Goal: Navigation & Orientation: Find specific page/section

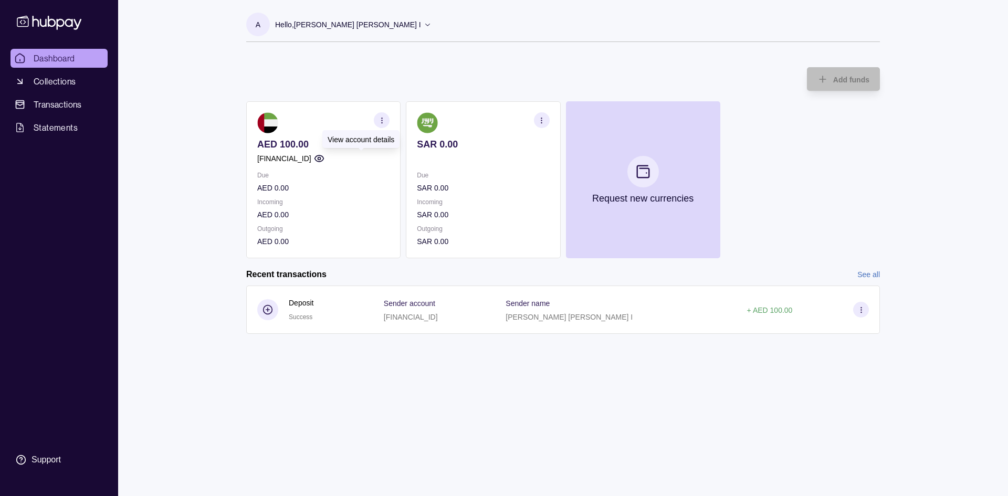
click at [320, 160] on circle "button" at bounding box center [319, 158] width 3 height 3
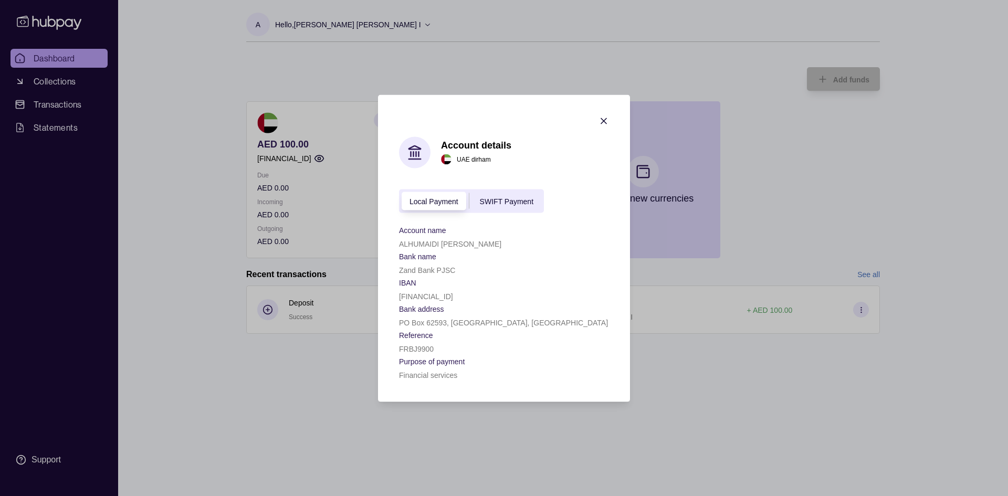
click at [490, 200] on span "SWIFT Payment" at bounding box center [507, 201] width 54 height 8
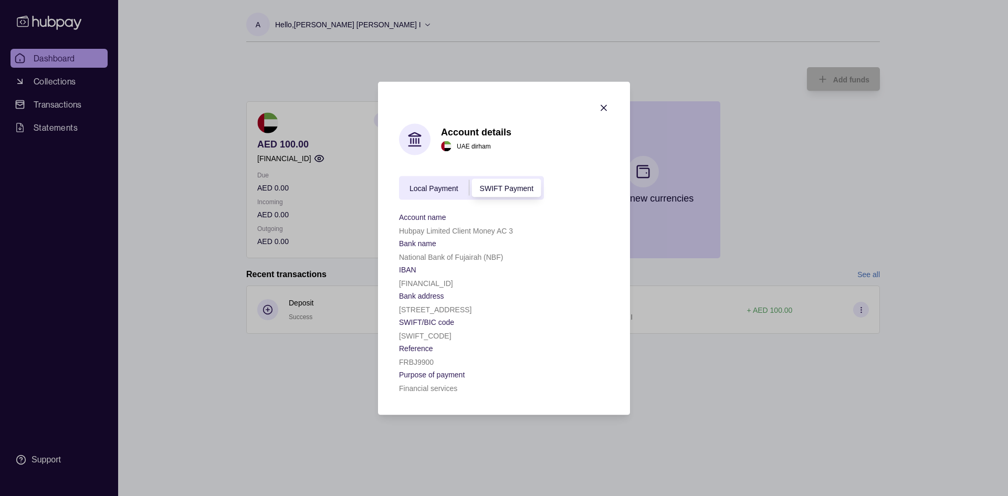
click at [605, 106] on icon "button" at bounding box center [603, 107] width 5 height 5
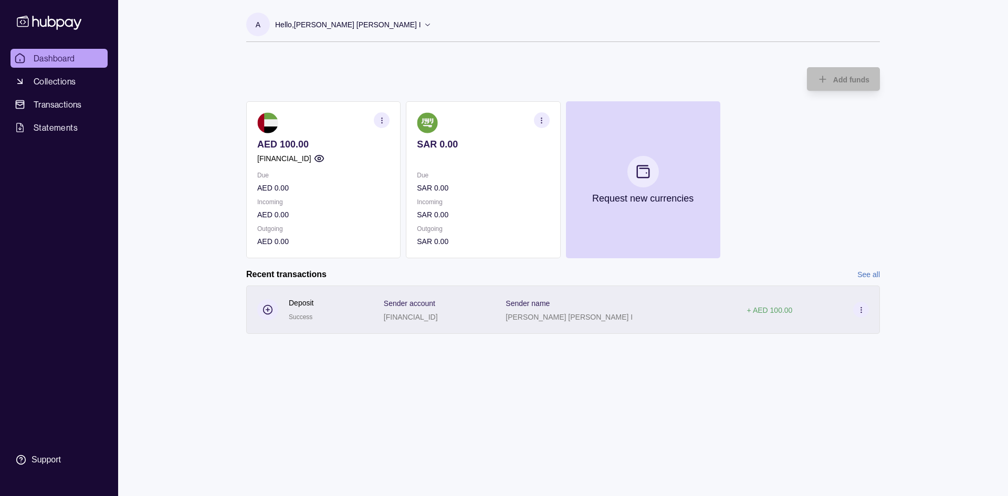
click at [765, 312] on p "+ AED 100.00" at bounding box center [770, 310] width 46 height 8
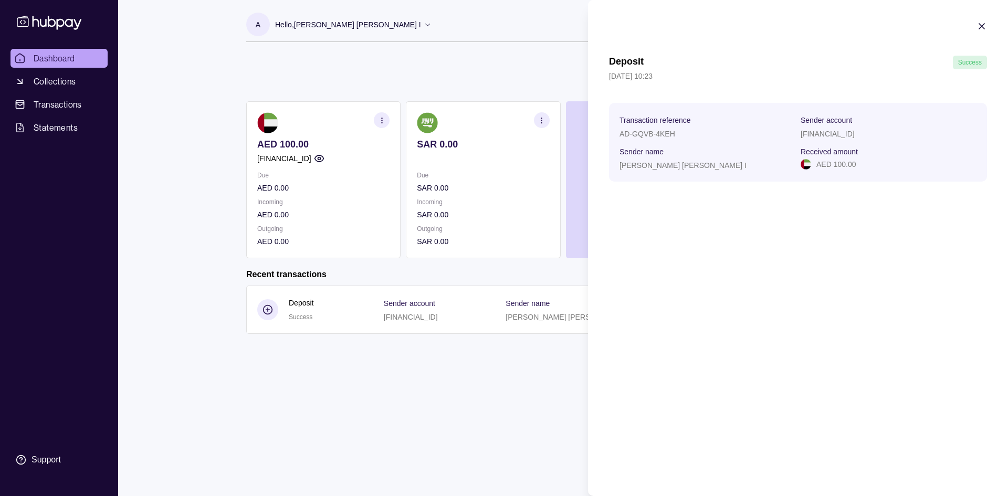
click at [258, 352] on html "Dashboard Collections Transactions Statements Support A Hello, [PERSON_NAME] [P…" at bounding box center [504, 248] width 1008 height 496
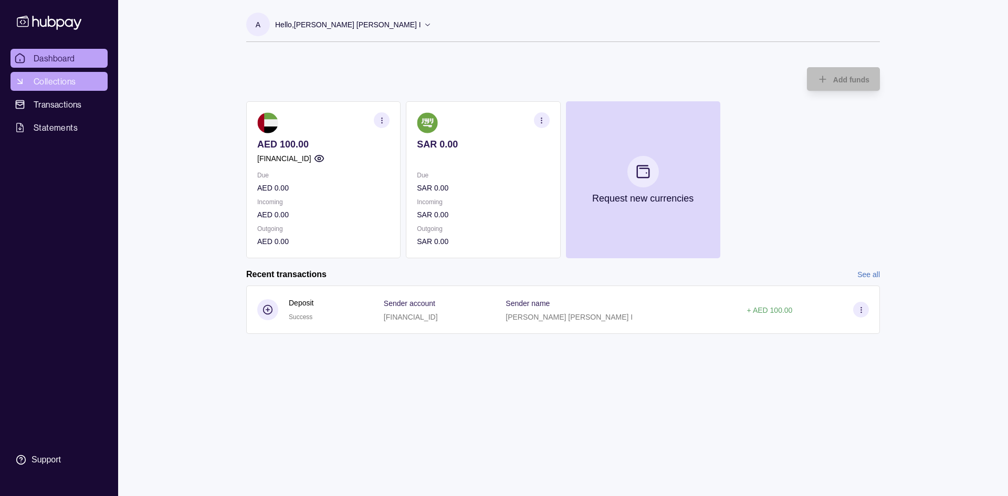
click at [55, 80] on span "Collections" at bounding box center [55, 81] width 42 height 13
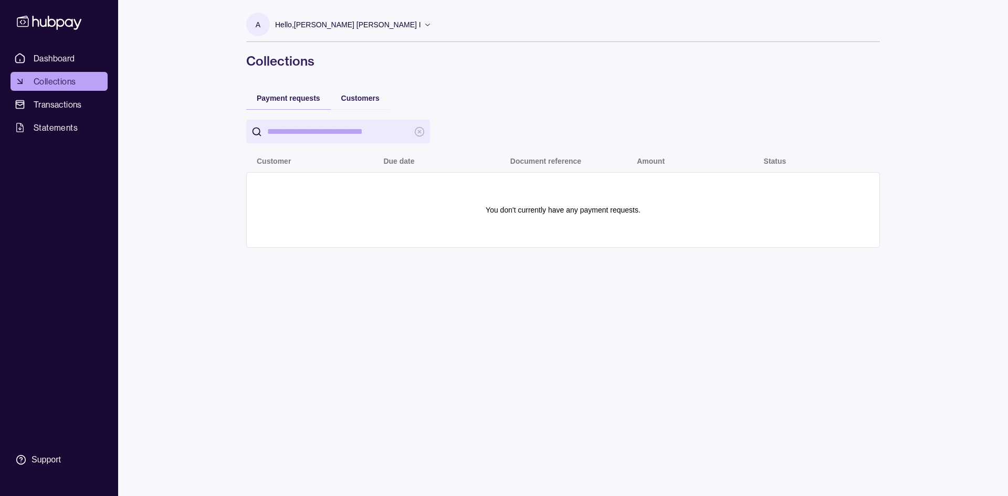
click at [58, 101] on span "Transactions" at bounding box center [58, 104] width 48 height 13
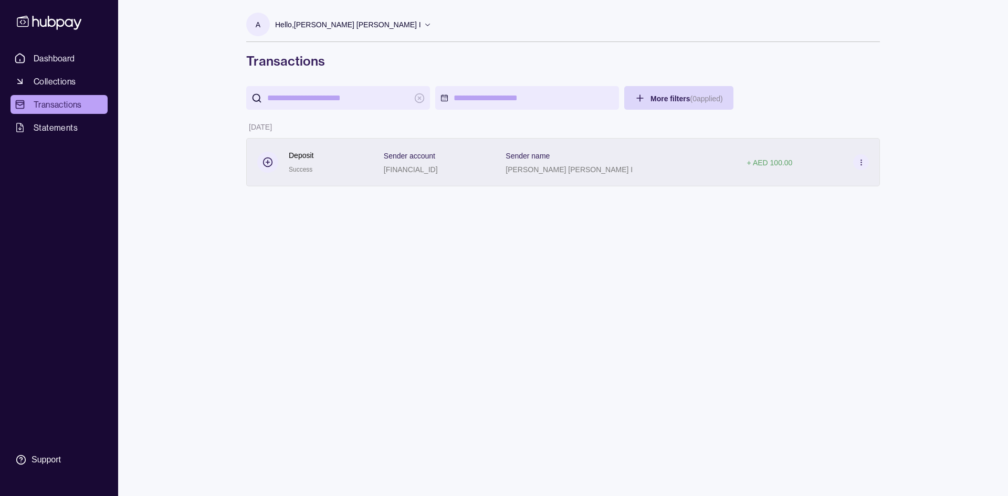
click at [260, 161] on section at bounding box center [267, 162] width 21 height 21
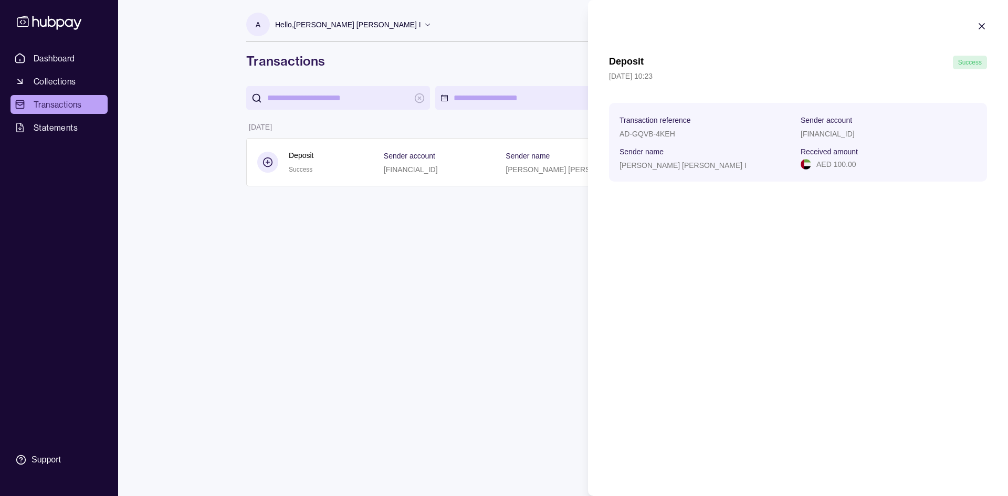
click at [261, 161] on html "Dashboard Collections Transactions Statements Support A Hello, [PERSON_NAME] [P…" at bounding box center [504, 248] width 1008 height 496
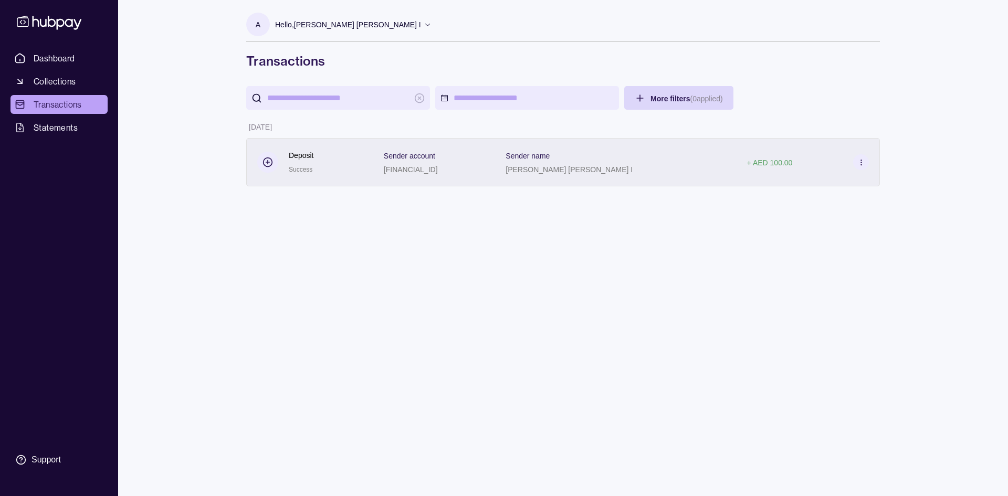
click at [265, 161] on icon at bounding box center [267, 162] width 10 height 10
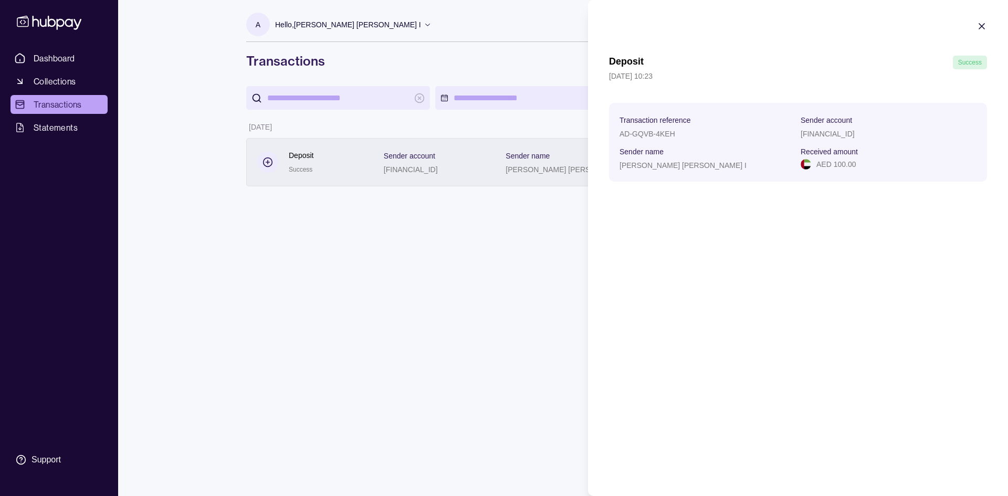
click at [265, 161] on html "Dashboard Collections Transactions Statements Support A Hello, [PERSON_NAME] [P…" at bounding box center [504, 248] width 1008 height 496
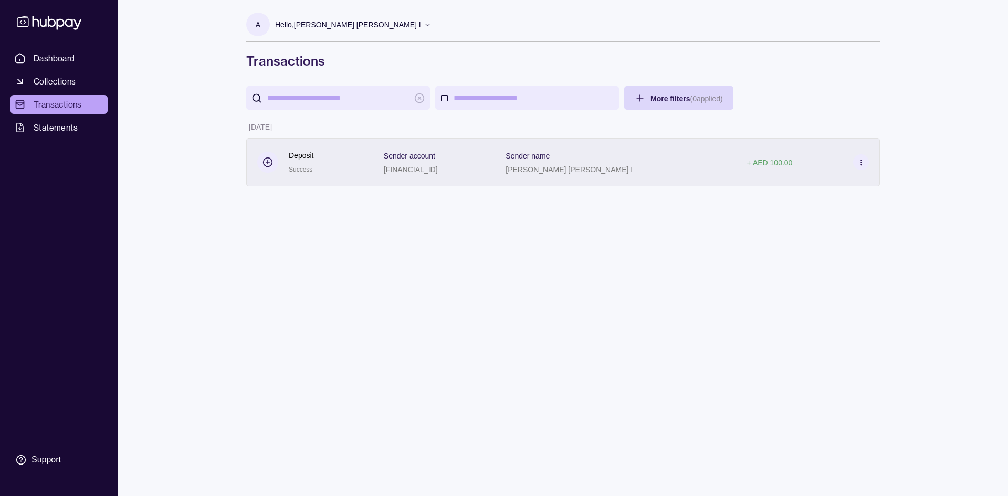
click at [860, 161] on icon at bounding box center [861, 163] width 8 height 8
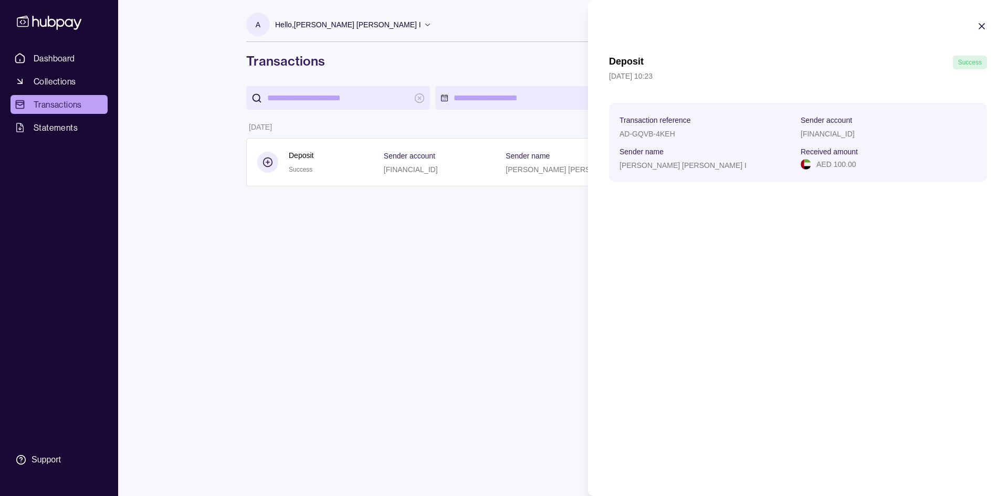
click at [474, 255] on html "Dashboard Collections Transactions Statements Support A Hello, [PERSON_NAME] [P…" at bounding box center [504, 248] width 1008 height 496
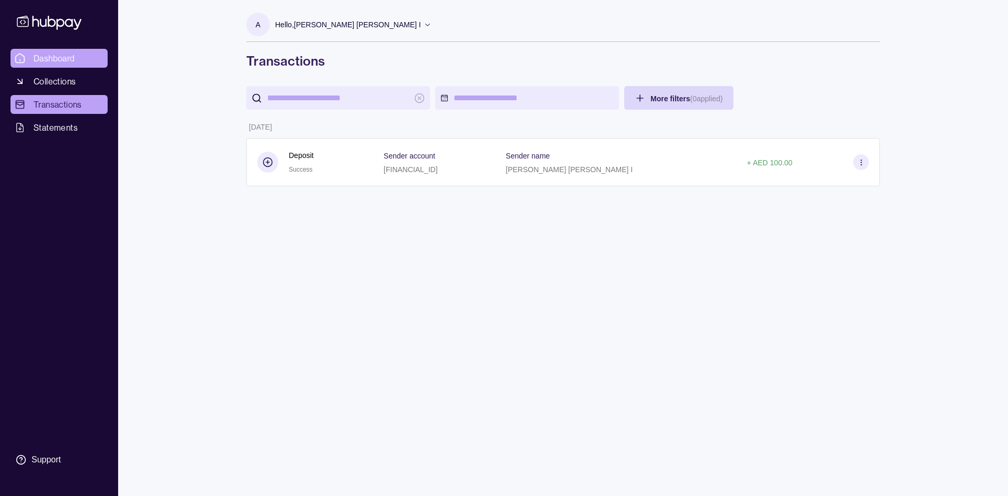
click at [46, 51] on link "Dashboard" at bounding box center [58, 58] width 97 height 19
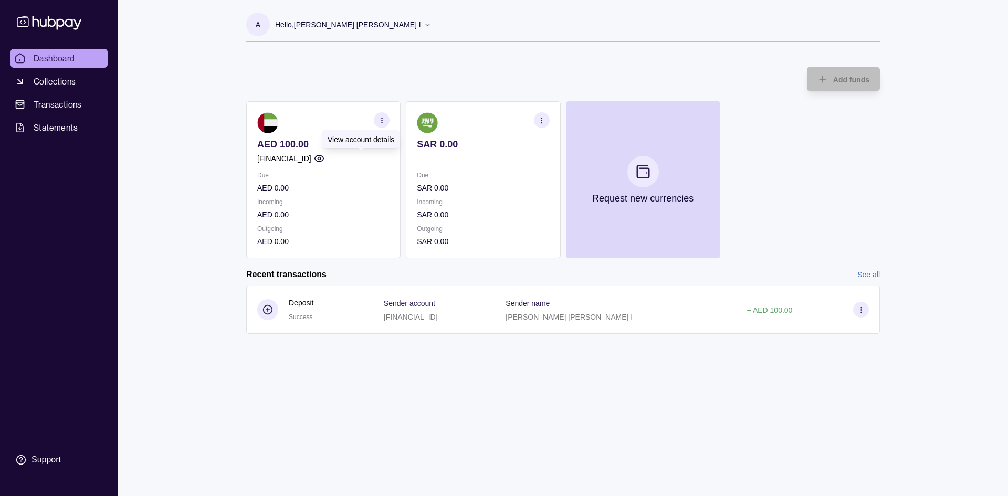
click at [324, 156] on icon "button" at bounding box center [319, 158] width 10 height 10
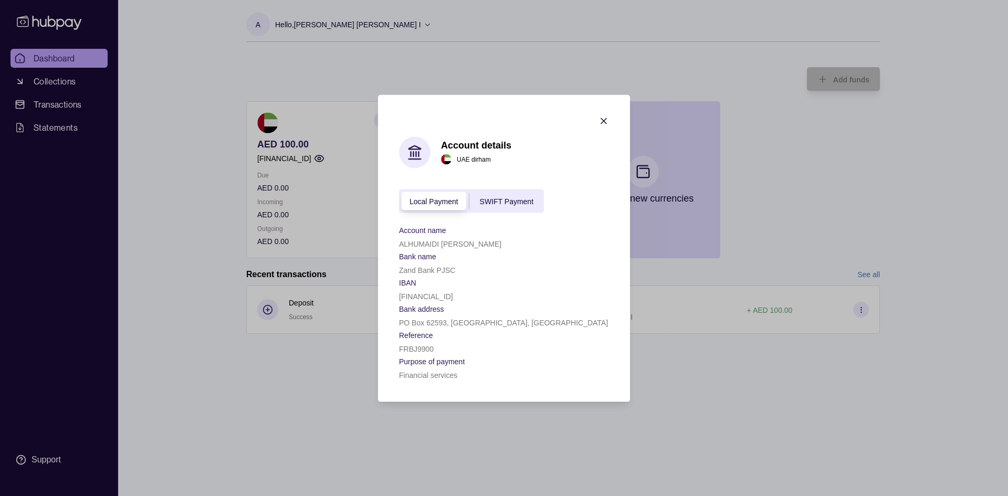
click at [501, 203] on span "SWIFT Payment" at bounding box center [507, 201] width 54 height 8
